Goal: Ask a question: Seek information or help from site administrators or community

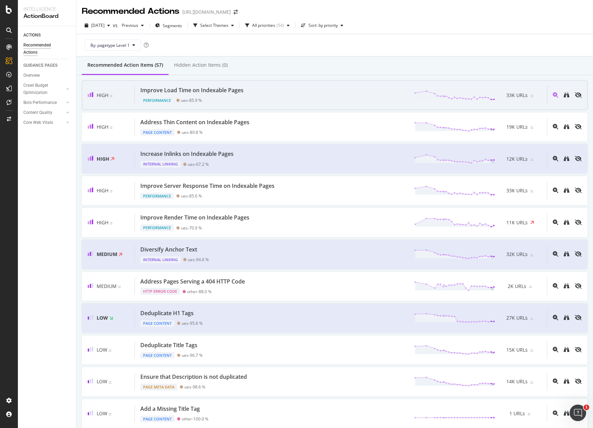
click at [260, 101] on div "Improve Load Time on Indexable Pages Performance ues - 85.9 % 33K URLs" at bounding box center [341, 95] width 412 height 18
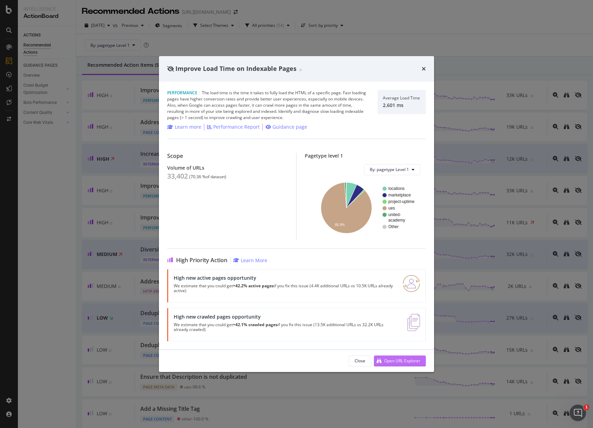
click at [394, 357] on div "Open URL Explorer" at bounding box center [397, 361] width 46 height 10
click at [425, 67] on icon "times" at bounding box center [424, 69] width 4 height 6
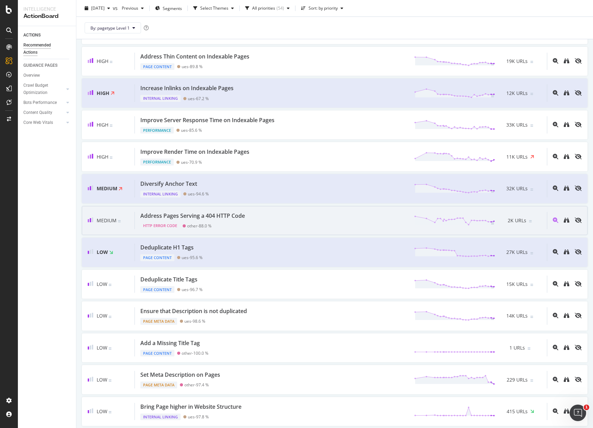
scroll to position [69, 0]
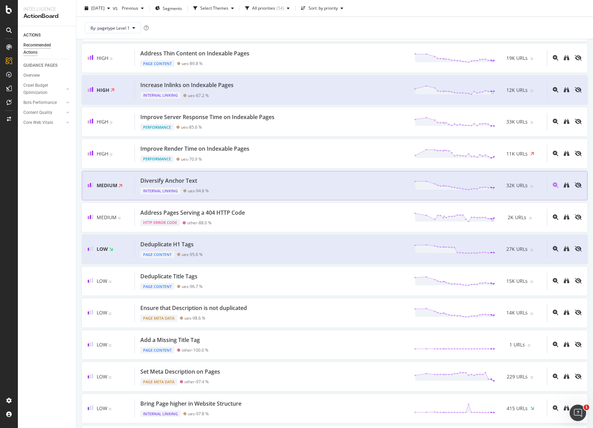
click at [224, 188] on div "Diversify Anchor Text Internal Linking ues - 94.6 % 32K URLs" at bounding box center [341, 186] width 412 height 18
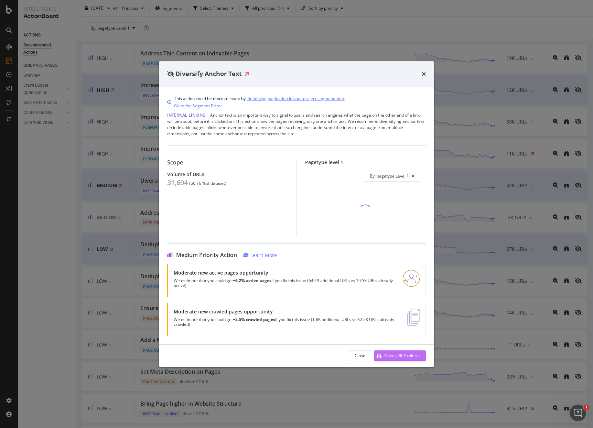
click at [398, 358] on div "Open URL Explorer" at bounding box center [397, 355] width 46 height 10
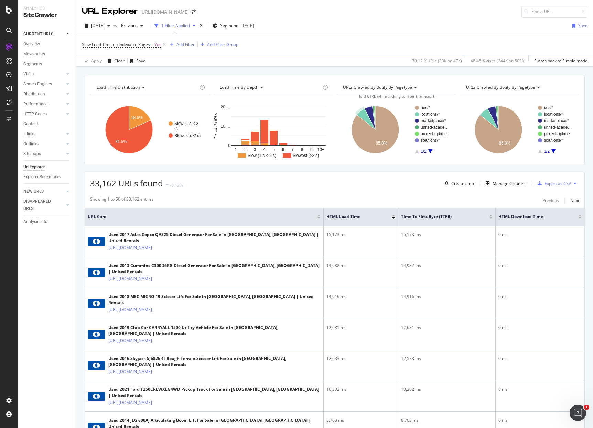
click at [421, 116] on text "locations/*" at bounding box center [430, 114] width 19 height 5
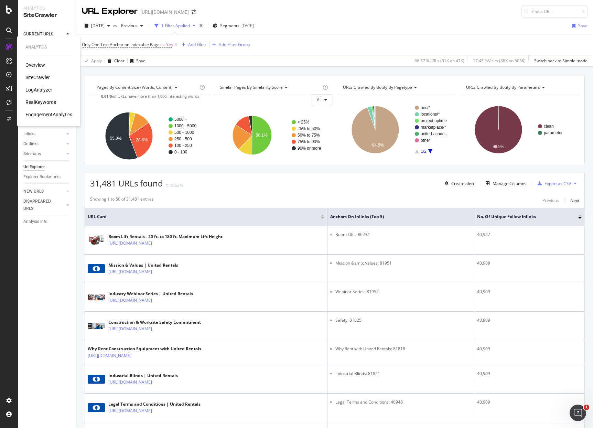
click at [35, 78] on div "SiteCrawler" at bounding box center [37, 77] width 24 height 7
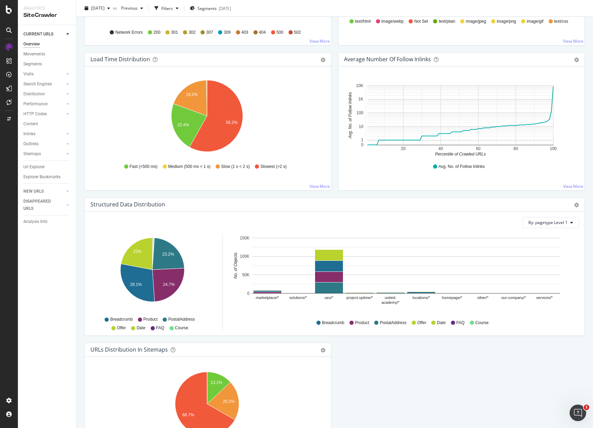
scroll to position [550, 0]
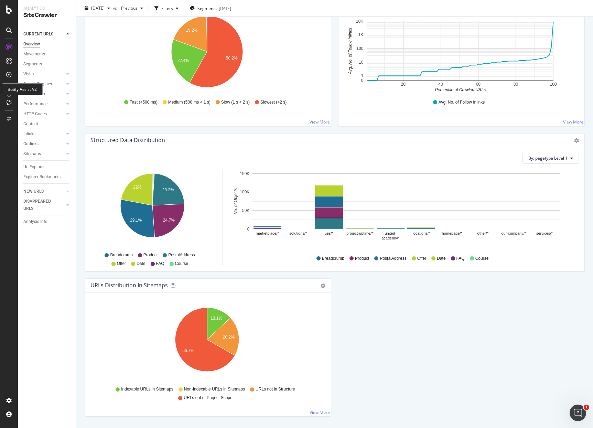
click at [12, 105] on div at bounding box center [8, 102] width 11 height 11
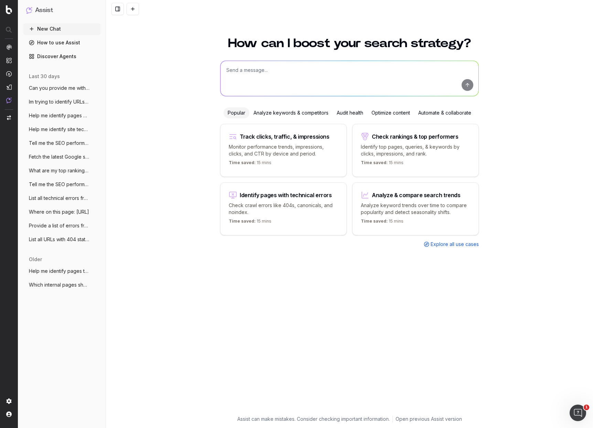
click at [284, 77] on textarea at bounding box center [349, 78] width 258 height 35
type textarea "I want to analyze crawl depth of my site"
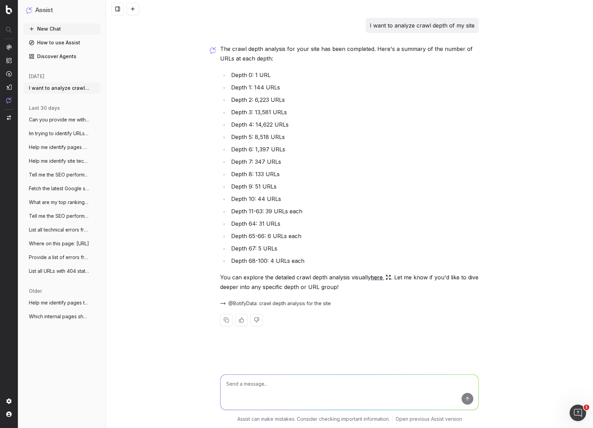
click at [258, 257] on li "Depth 68-100: 4 URLs each" at bounding box center [354, 261] width 250 height 10
click at [259, 221] on li "Depth 64: 31 URLs" at bounding box center [354, 224] width 250 height 10
click at [265, 208] on li "Depth 11-63: 39 URLs each" at bounding box center [354, 211] width 250 height 10
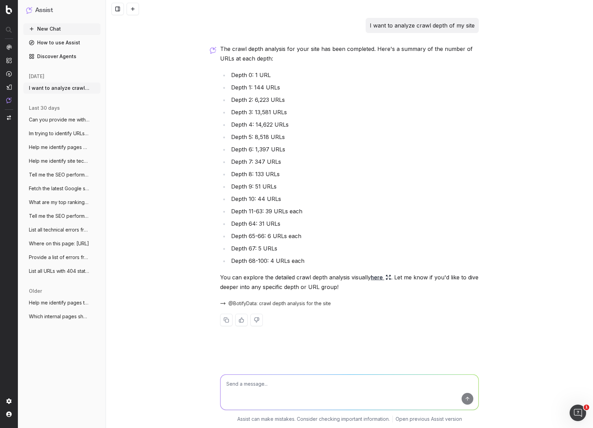
click at [272, 196] on li "Depth 10: 44 URLs" at bounding box center [354, 199] width 250 height 10
click at [273, 151] on li "Depth 6: 1,397 URLs" at bounding box center [354, 149] width 250 height 10
click at [262, 387] on textarea at bounding box center [349, 392] width 258 height 35
type textarea "o"
type textarea "What are the urls with a depth of 68-100"
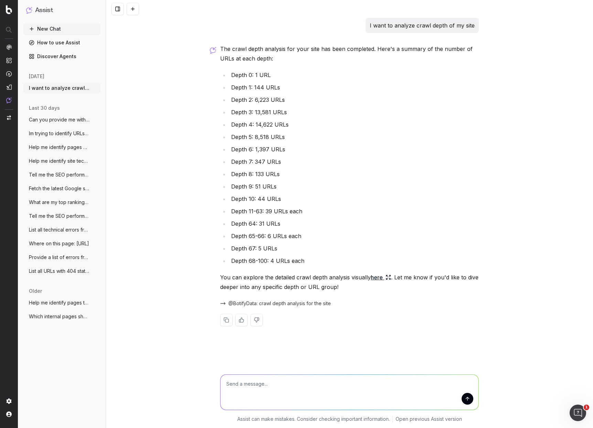
scroll to position [14, 0]
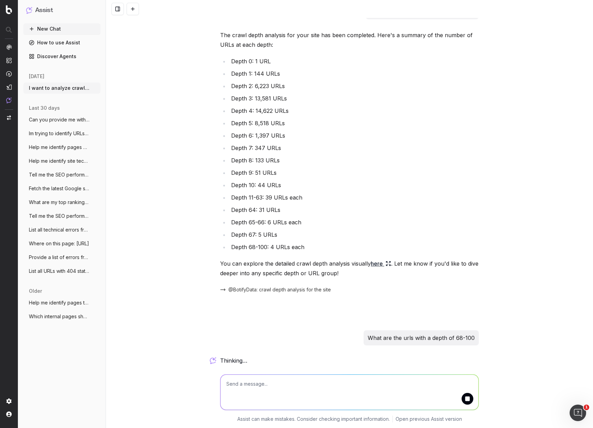
click at [376, 262] on link "here" at bounding box center [381, 264] width 20 height 10
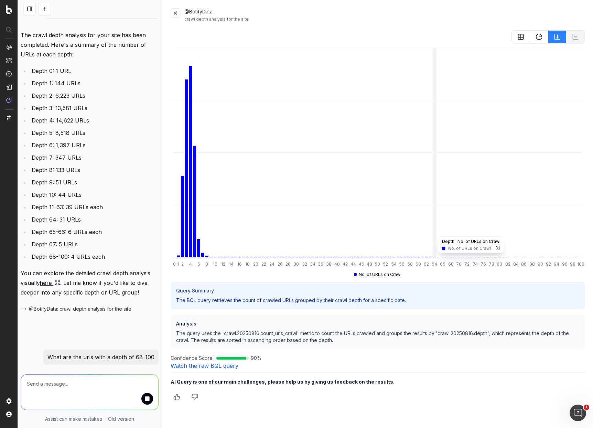
click at [434, 256] on icon "0 1 2 4 6 8 10 12 14 16 18 20 22 24 26 28 30 32 34 36 38 40 42 44 46 48 50 52 5…" at bounding box center [378, 162] width 414 height 233
click at [226, 364] on link "Watch the raw BQL query" at bounding box center [205, 365] width 68 height 7
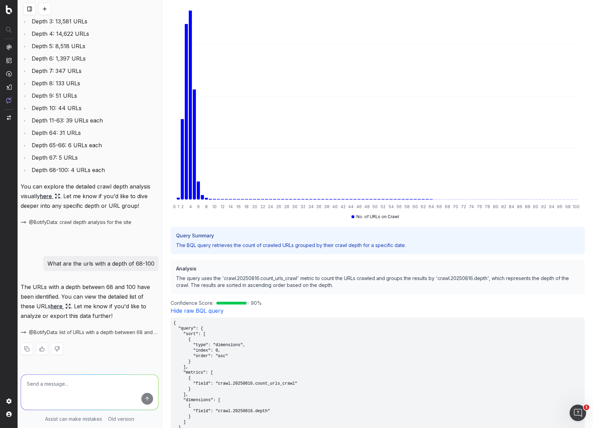
scroll to position [0, 0]
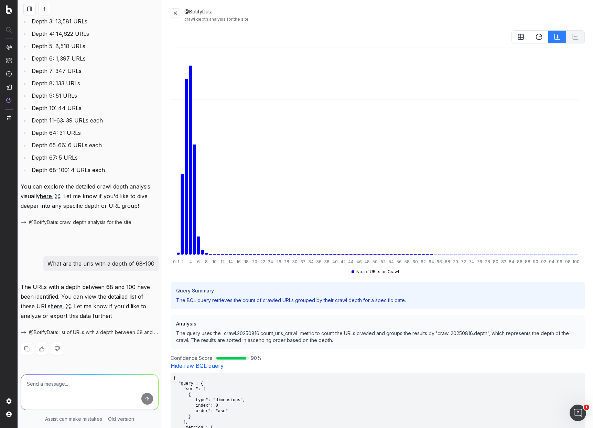
click at [518, 37] on rect at bounding box center [520, 36] width 5 height 5
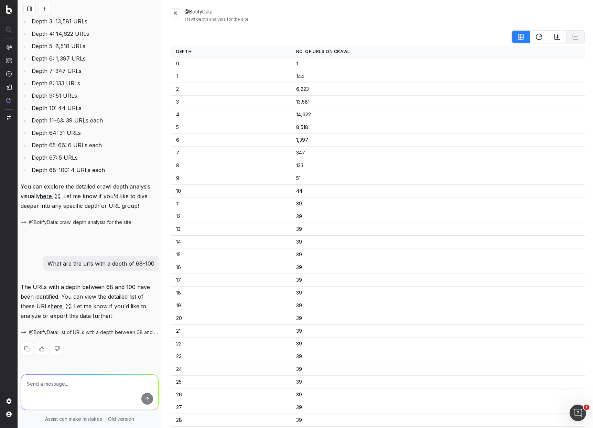
click at [174, 17] on button at bounding box center [176, 13] width 10 height 10
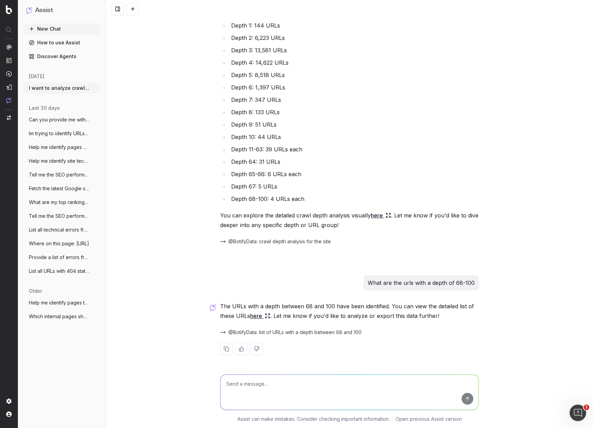
click at [326, 398] on textarea at bounding box center [349, 392] width 258 height 35
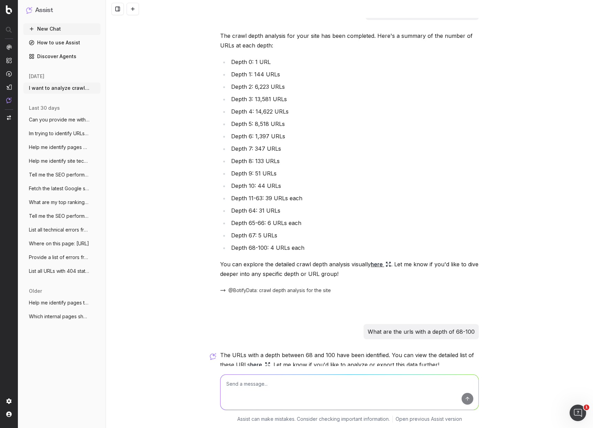
scroll to position [0, 0]
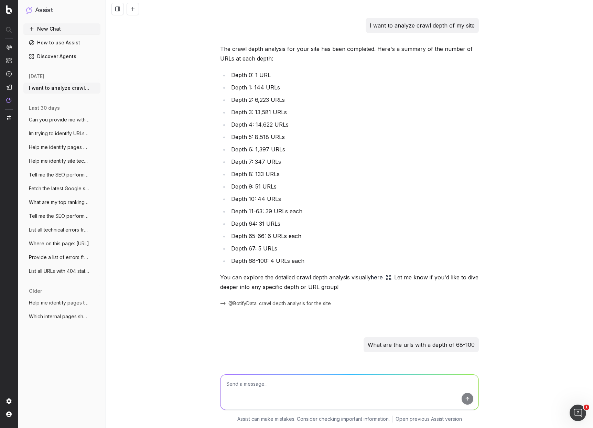
click at [313, 398] on textarea at bounding box center [349, 392] width 258 height 35
type textarea "W"
type textarea "Can you give me the urls greater than a depth of 4+"
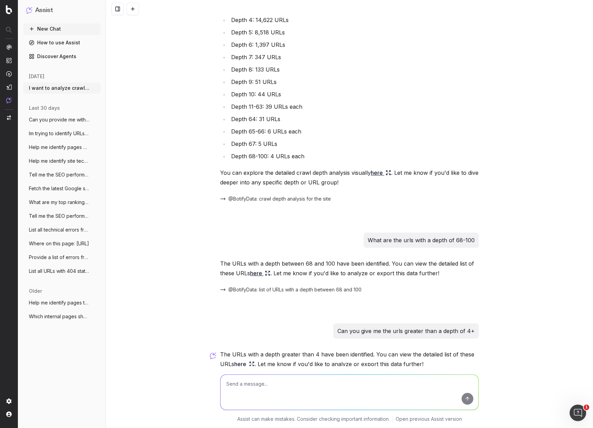
scroll to position [153, 0]
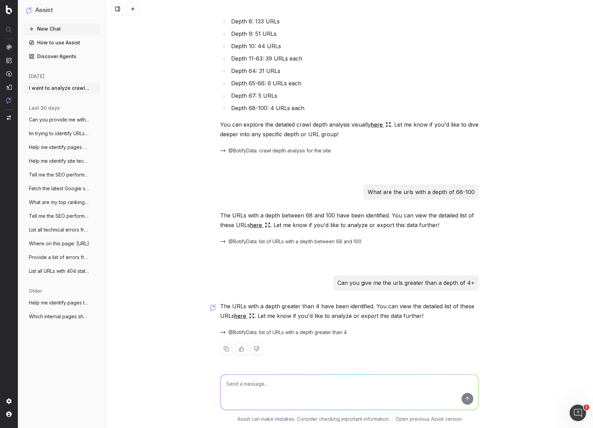
click at [237, 318] on link "here" at bounding box center [244, 316] width 20 height 10
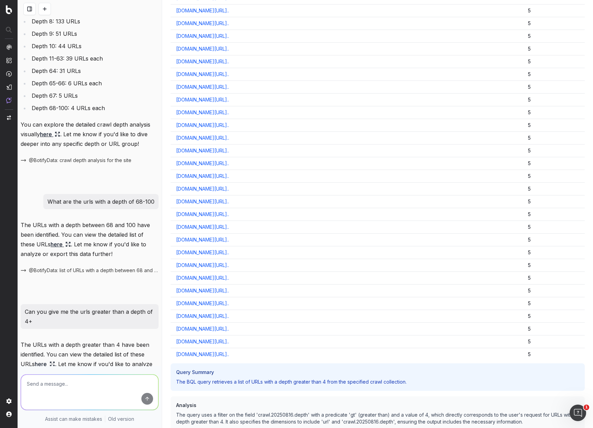
scroll to position [6108, 0]
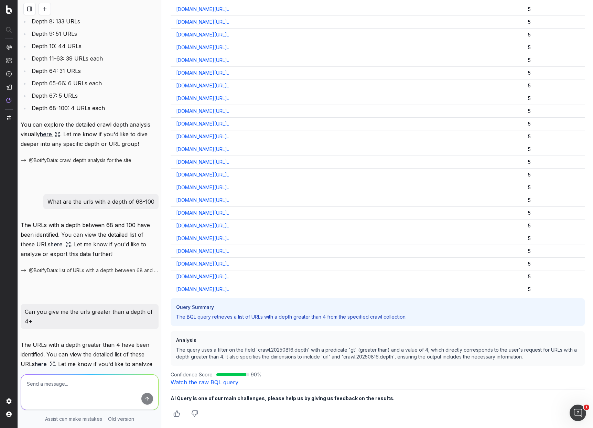
click at [226, 384] on link "Watch the raw BQL query" at bounding box center [205, 382] width 68 height 7
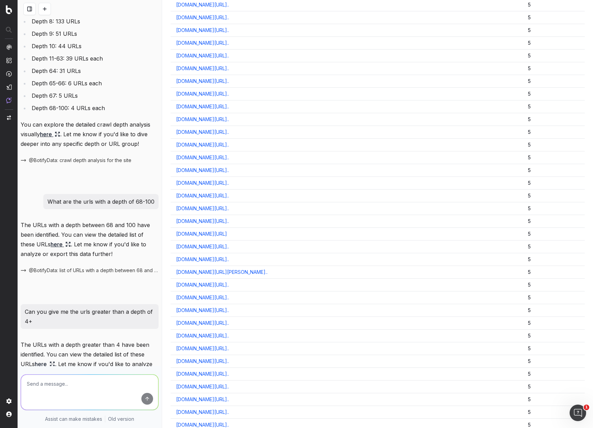
scroll to position [0, 0]
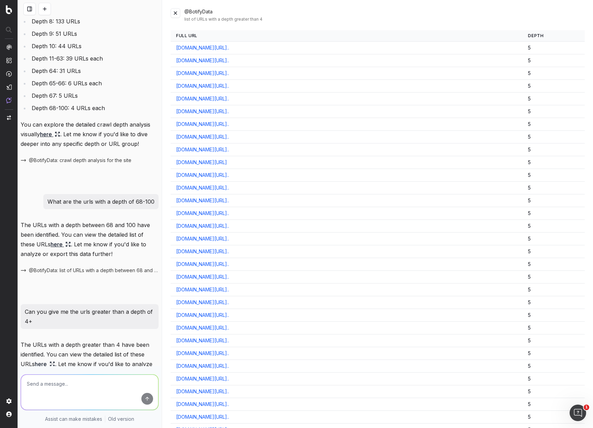
click at [229, 57] on link "www.unitedrentals.com/project-uptime/workforce/how-be-leader..." at bounding box center [202, 60] width 53 height 7
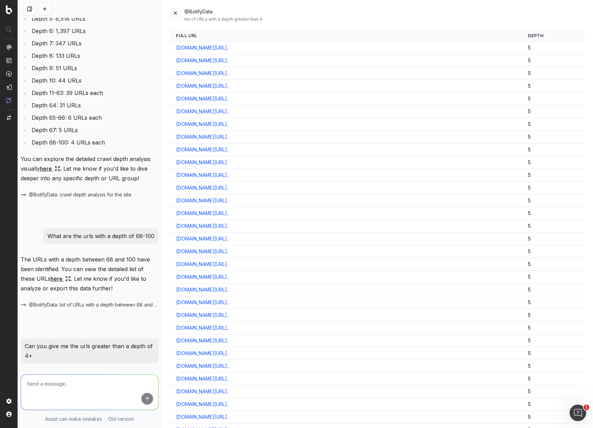
scroll to position [25, 0]
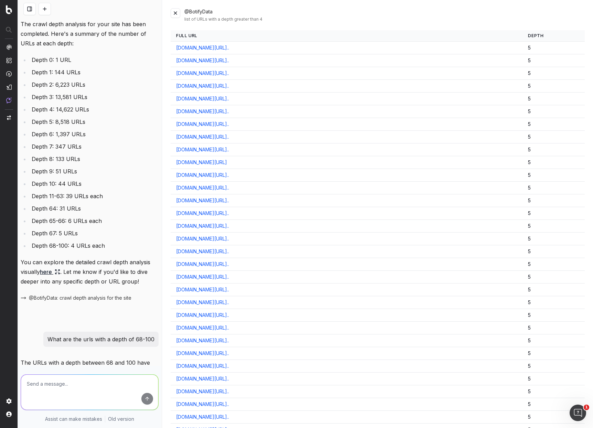
click at [177, 14] on button at bounding box center [176, 13] width 10 height 10
